Goal: Use online tool/utility: Utilize a website feature to perform a specific function

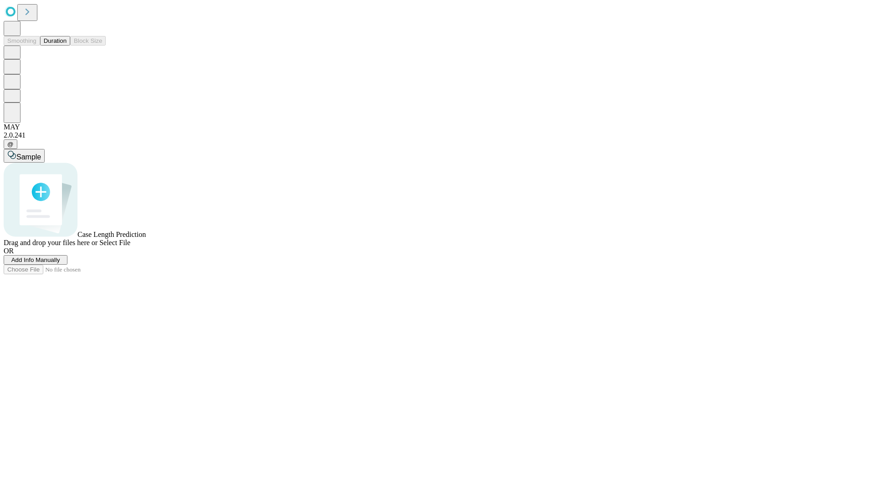
click at [67, 46] on button "Duration" at bounding box center [55, 41] width 30 height 10
click at [41, 153] on span "Sample" at bounding box center [28, 157] width 25 height 8
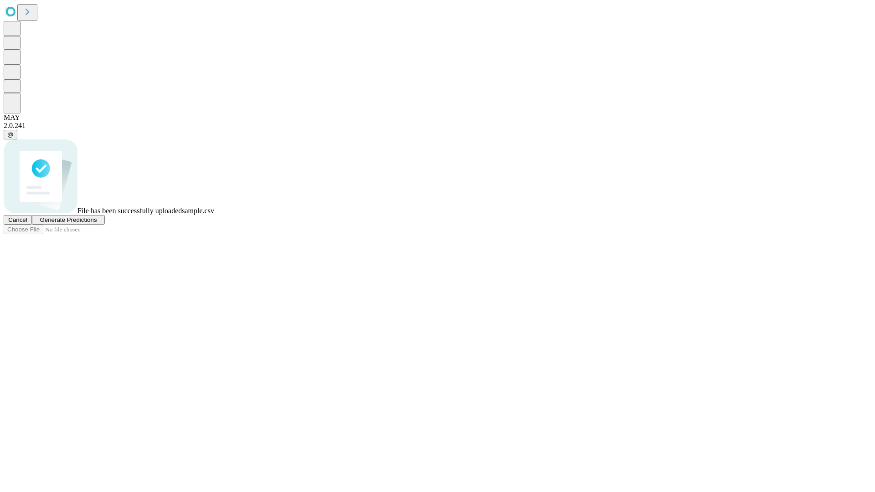
click at [97, 223] on span "Generate Predictions" at bounding box center [68, 219] width 57 height 7
